Goal: Check status: Check status

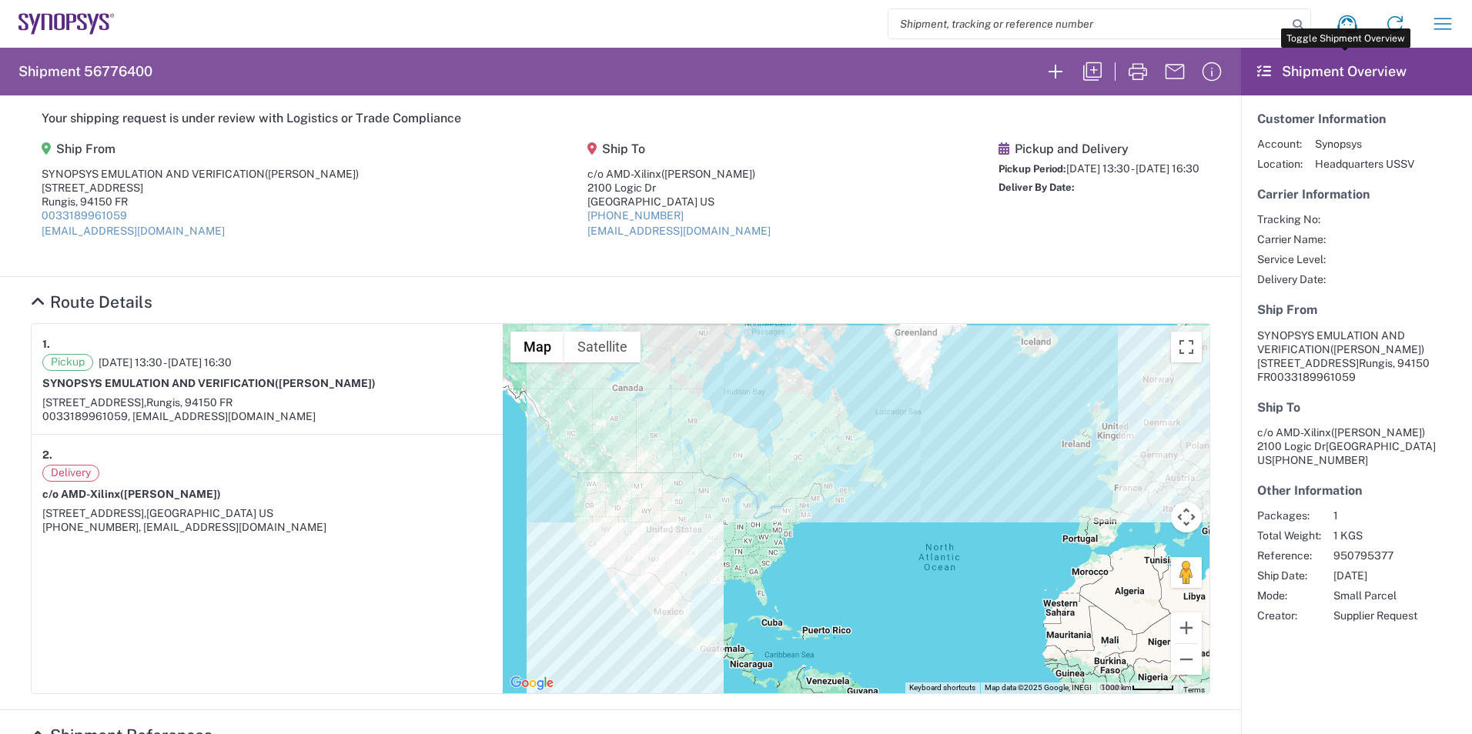
click at [1372, 85] on header "Shipment Overview" at bounding box center [1356, 72] width 231 height 48
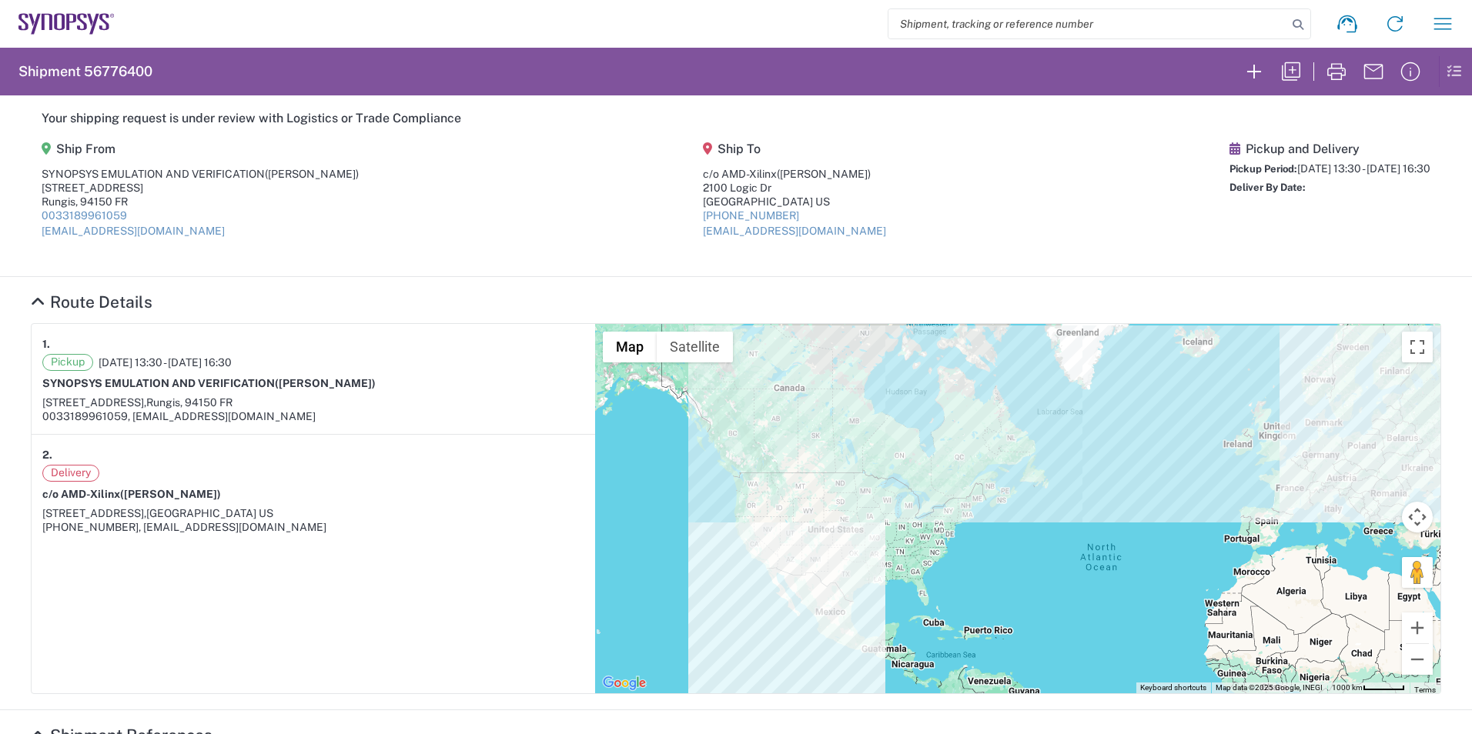
click at [1450, 60] on section "Shipment 56776400" at bounding box center [736, 72] width 1472 height 48
click at [1445, 67] on icon at bounding box center [1450, 71] width 23 height 30
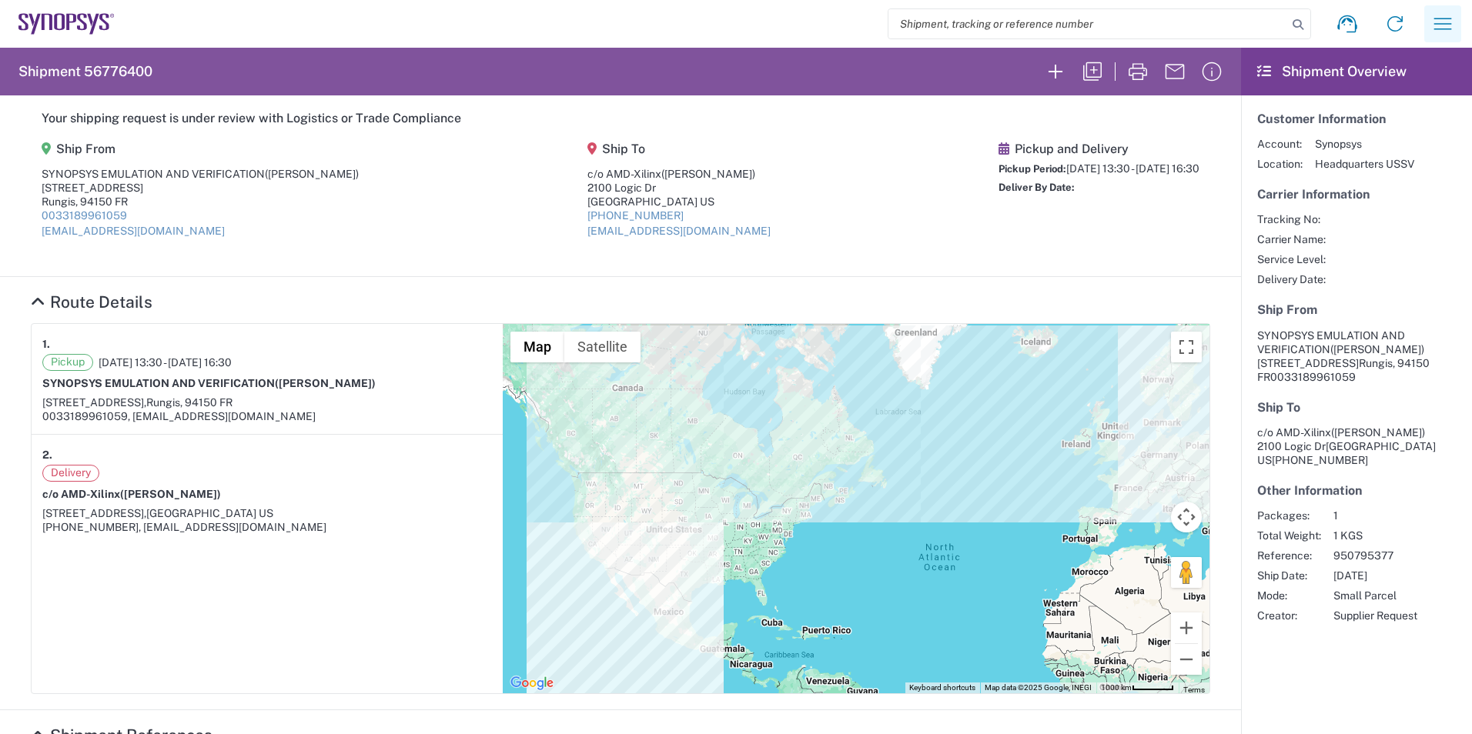
click at [1439, 24] on icon "button" at bounding box center [1443, 24] width 18 height 12
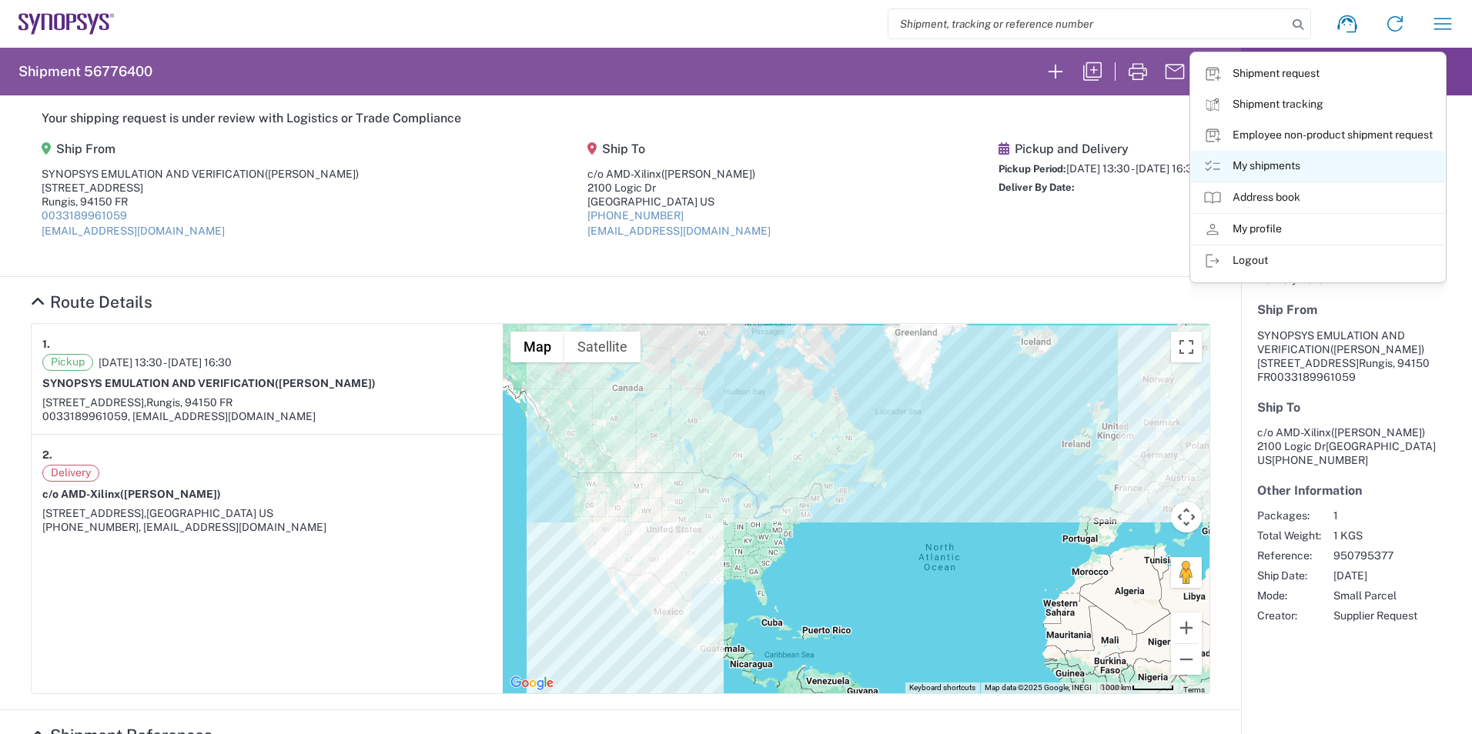
click at [1287, 165] on link "My shipments" at bounding box center [1318, 166] width 254 height 31
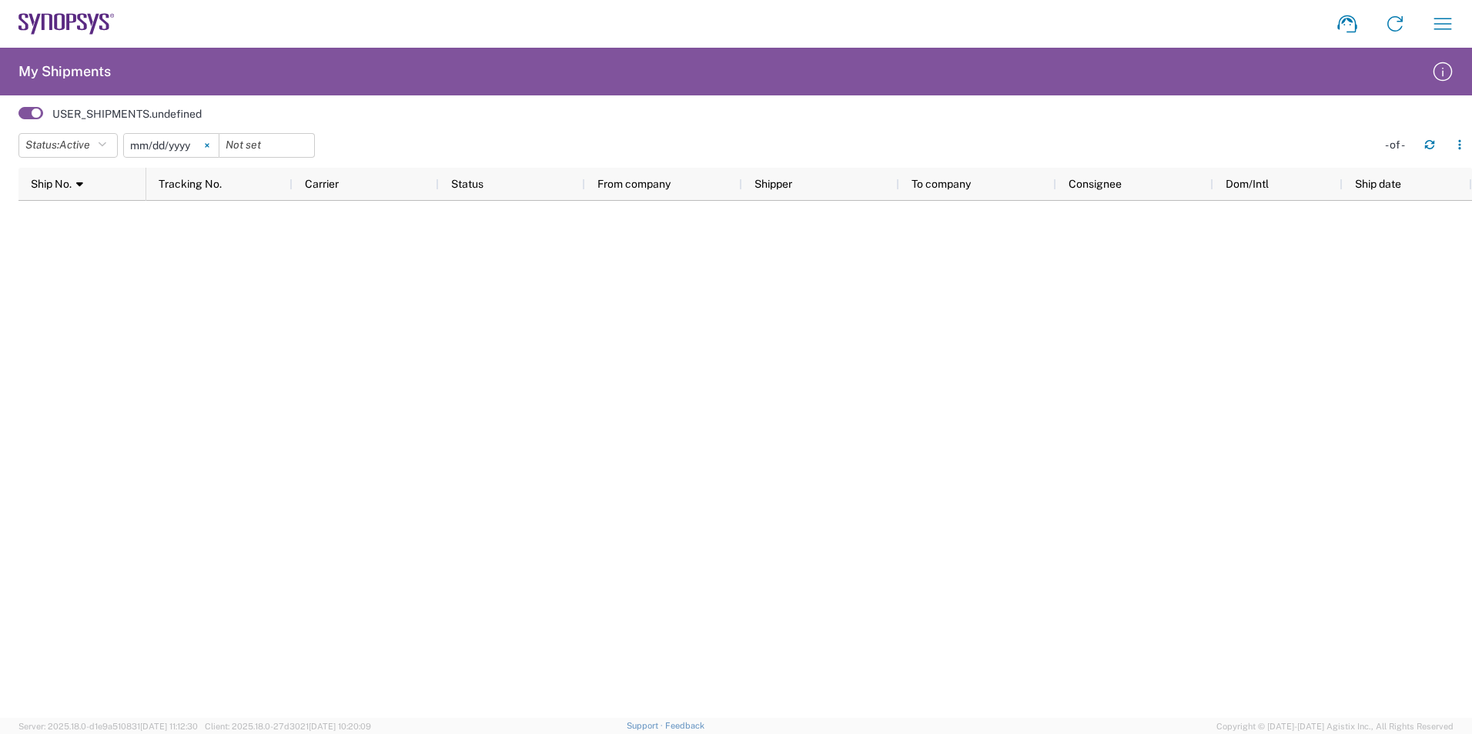
click at [209, 145] on icon at bounding box center [207, 145] width 4 height 4
click at [98, 145] on button "Status: Active" at bounding box center [67, 145] width 99 height 25
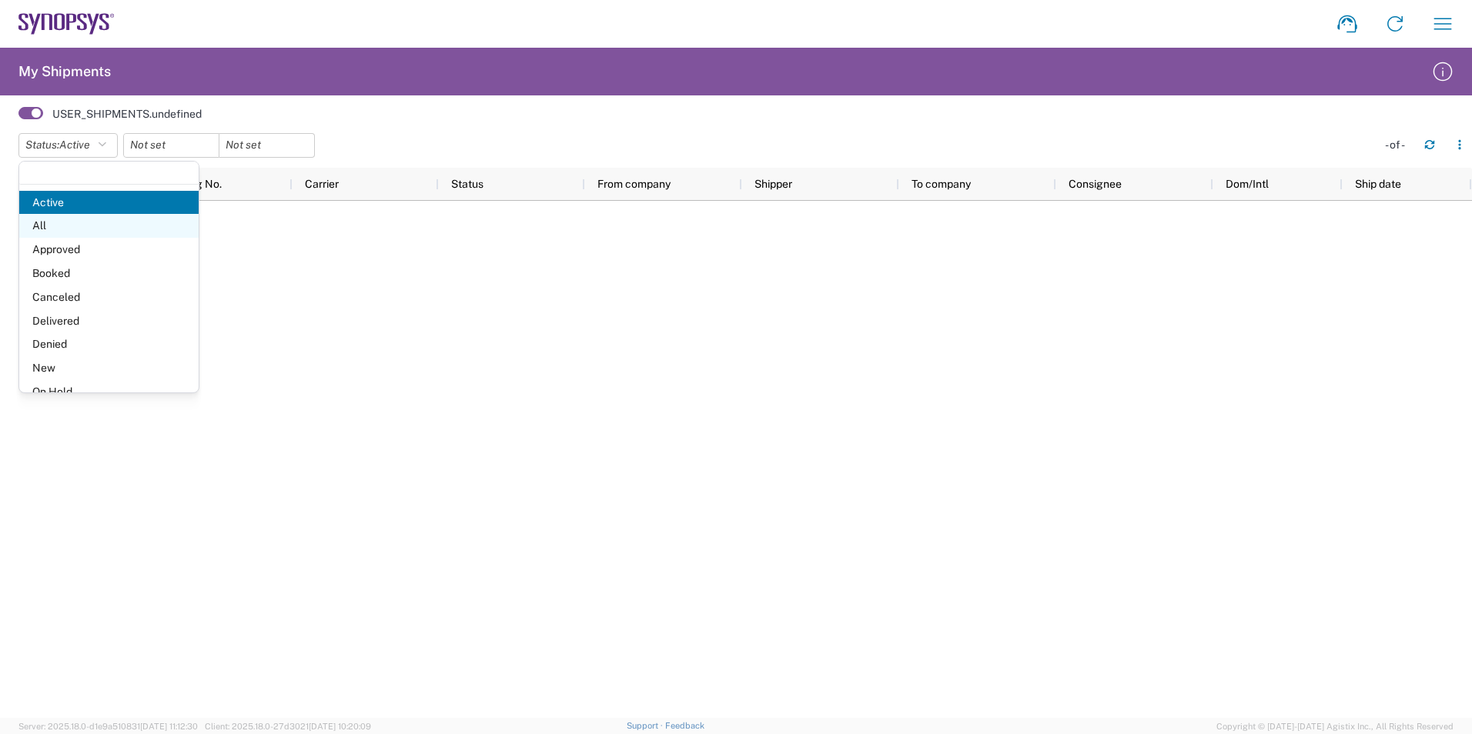
click at [94, 226] on span "All" at bounding box center [108, 226] width 179 height 24
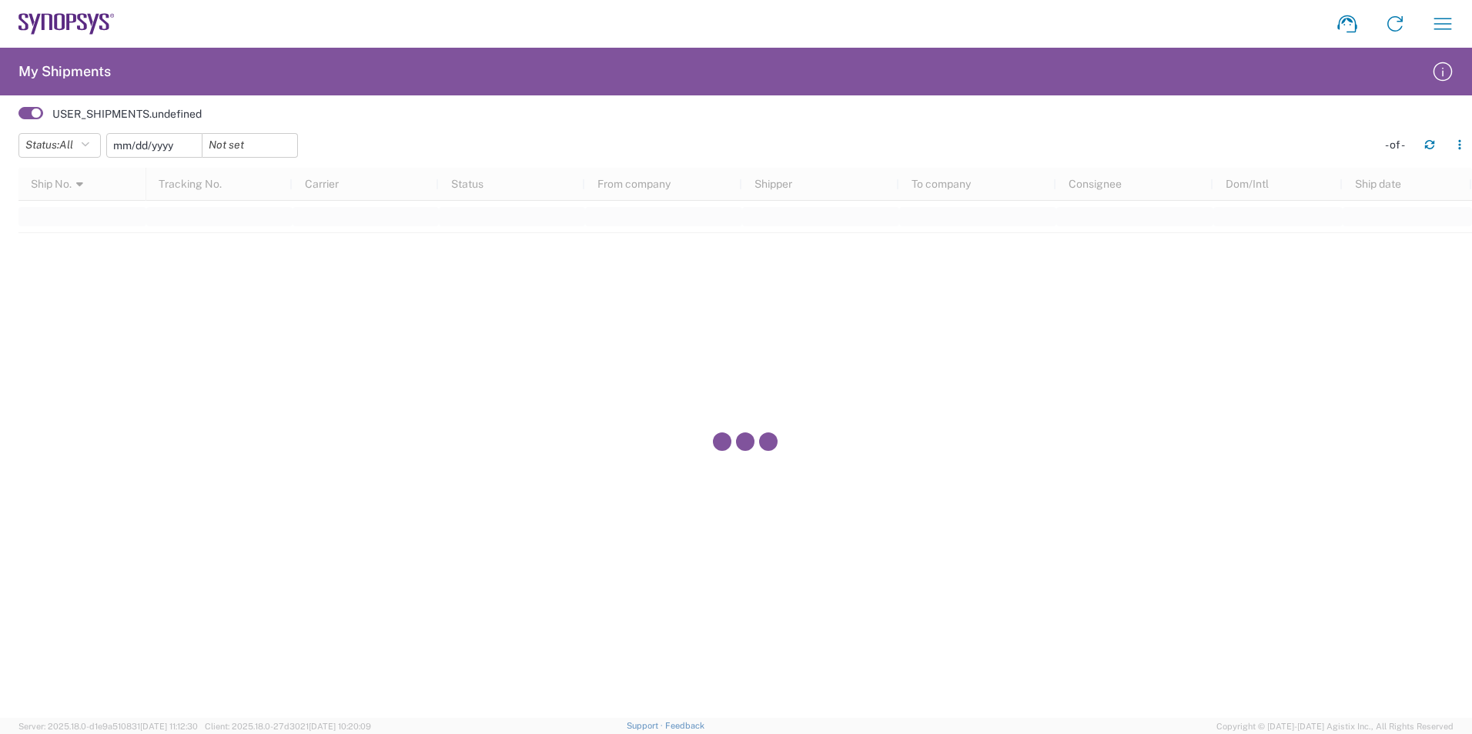
click at [154, 143] on input "date" at bounding box center [154, 145] width 95 height 23
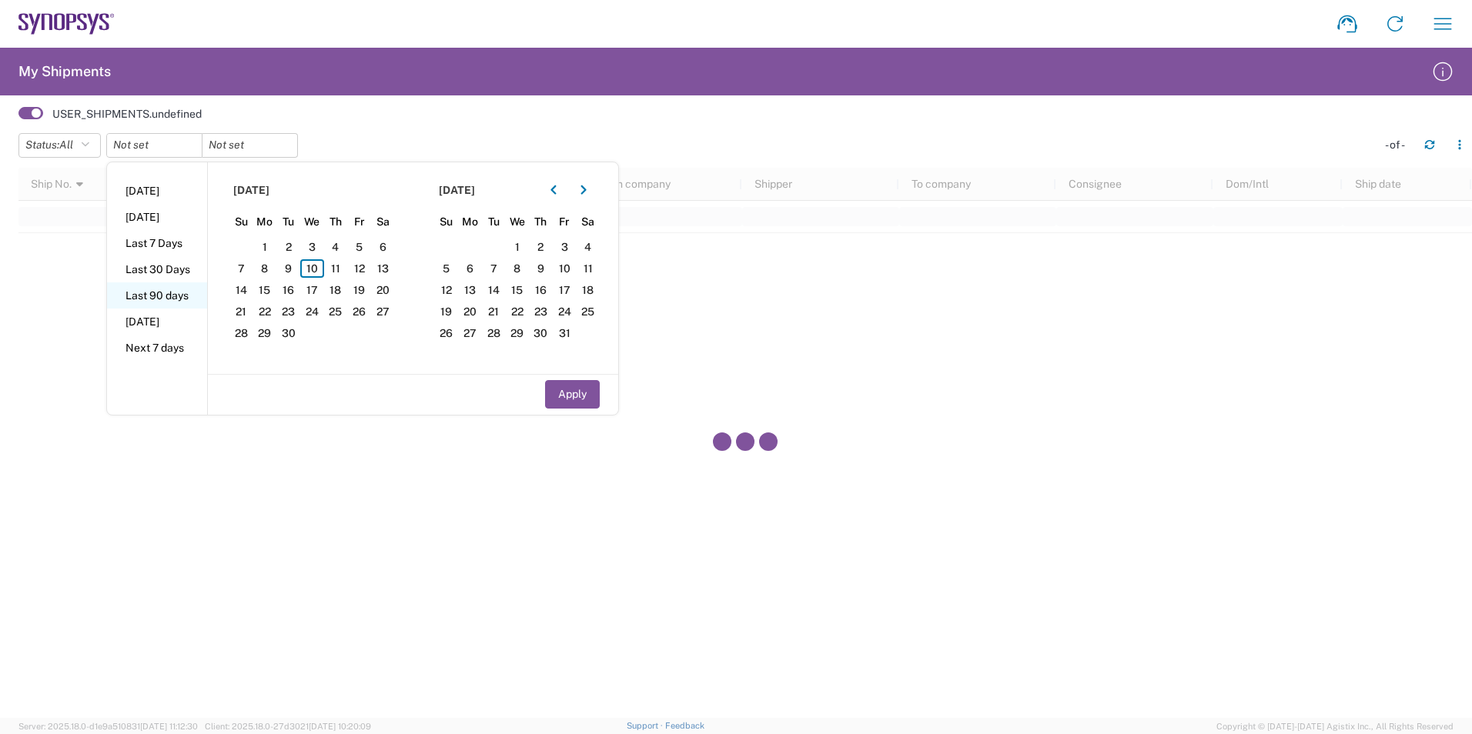
click at [143, 284] on li "Last 90 days" at bounding box center [157, 295] width 100 height 26
type input "[DATE]"
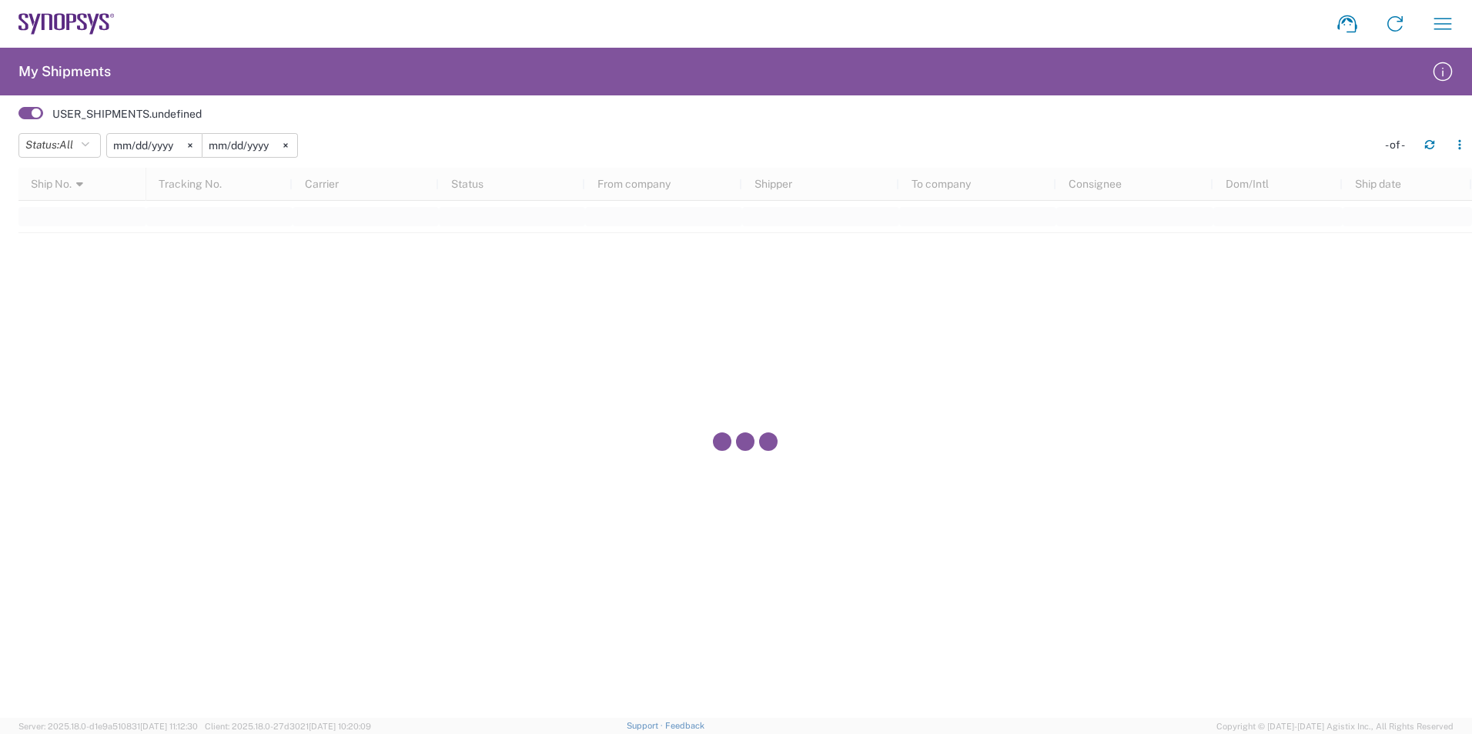
click at [176, 150] on input "[DATE]" at bounding box center [154, 145] width 95 height 23
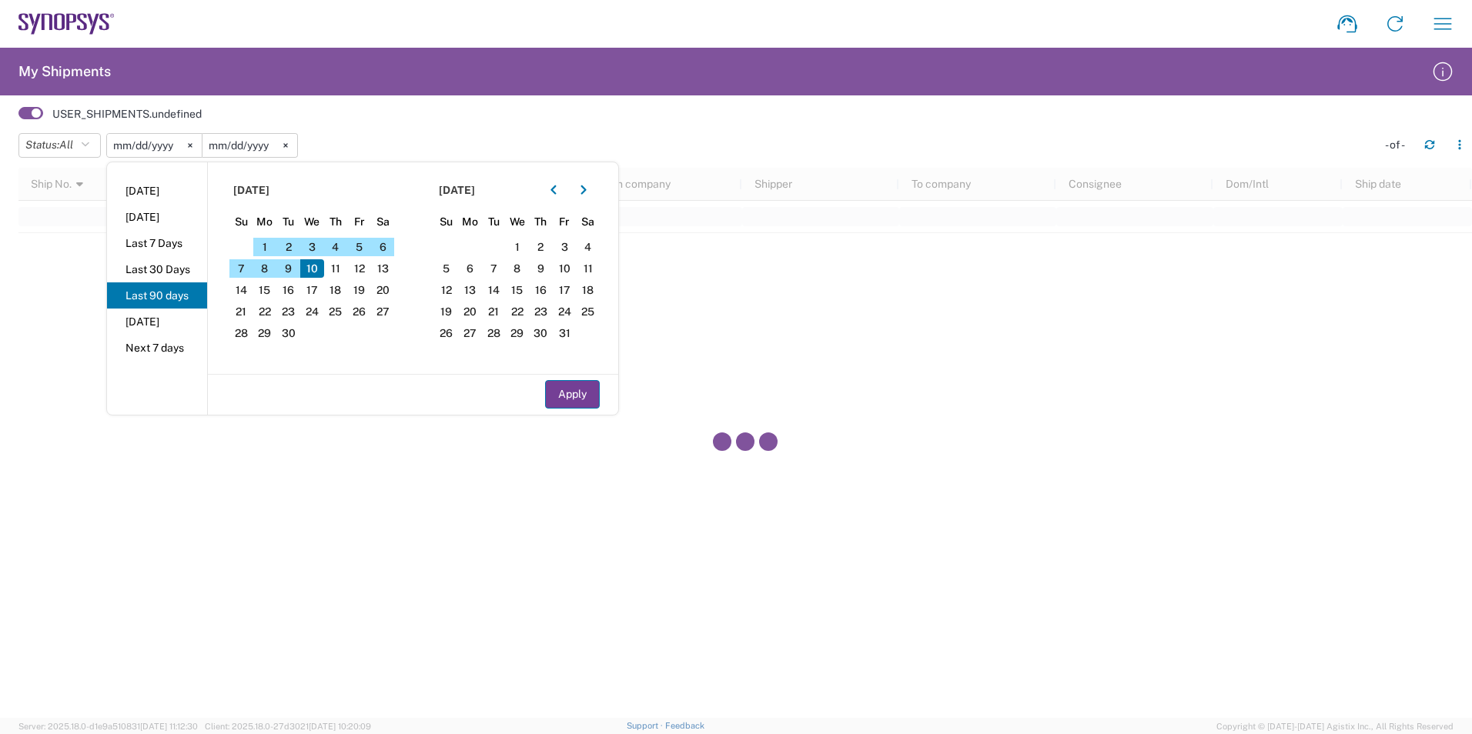
click at [564, 394] on button "Apply" at bounding box center [572, 394] width 55 height 28
